Goal: Find specific page/section: Find specific page/section

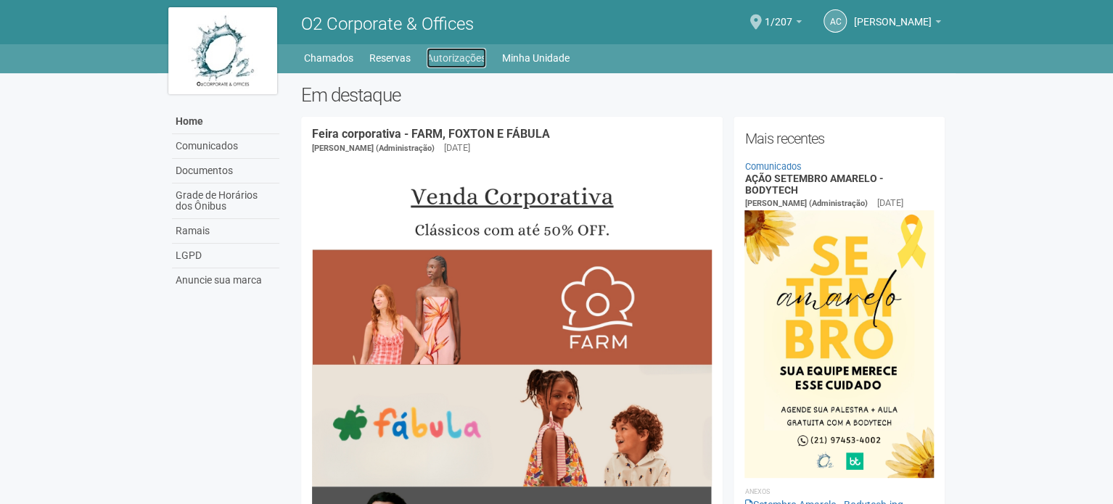
click at [453, 62] on link "Autorizações" at bounding box center [456, 58] width 59 height 20
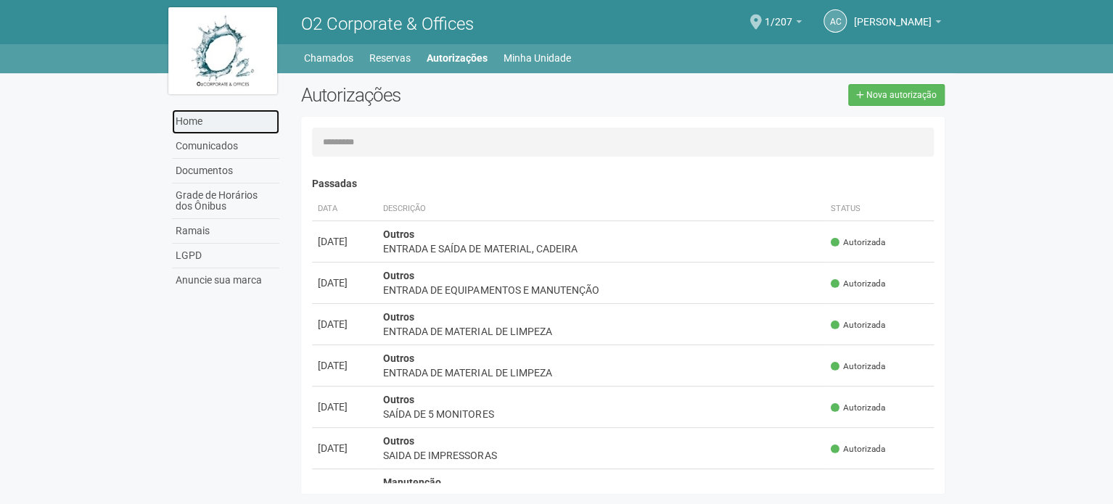
click at [189, 110] on link "Home" at bounding box center [225, 122] width 107 height 25
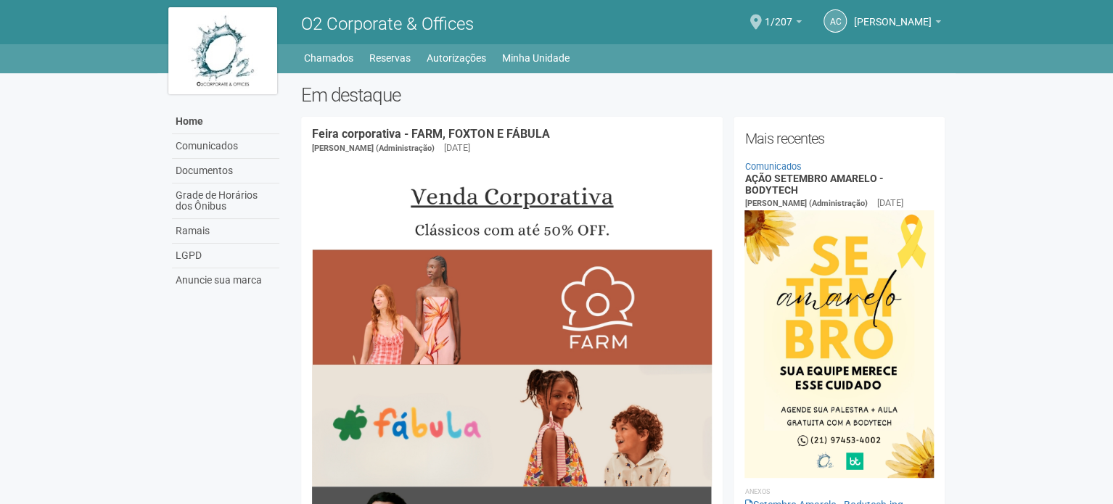
drag, startPoint x: 724, startPoint y: 385, endPoint x: 691, endPoint y: 57, distance: 329.6
click at [186, 128] on link "Home" at bounding box center [225, 122] width 107 height 25
